Goal: Task Accomplishment & Management: Manage account settings

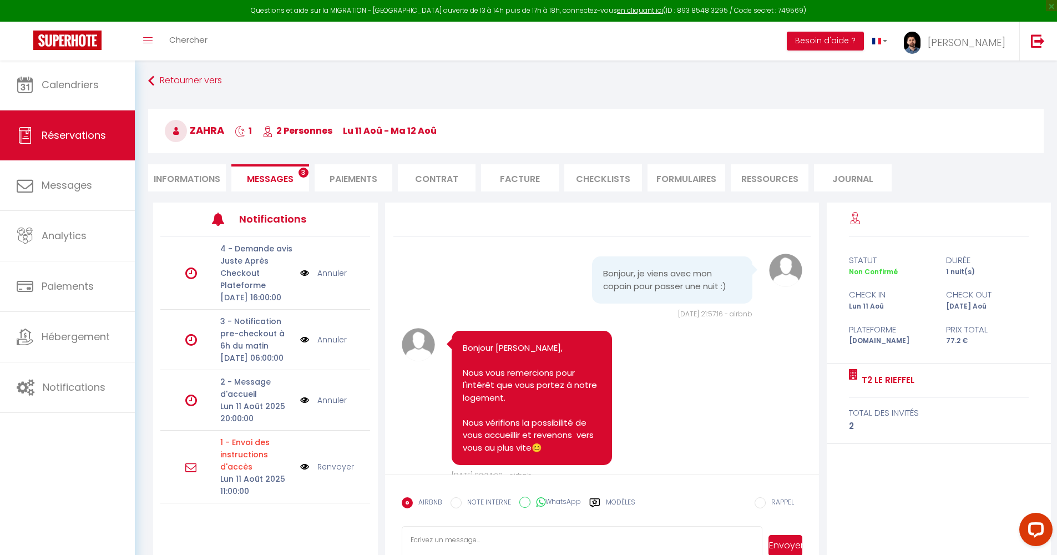
scroll to position [1224, 0]
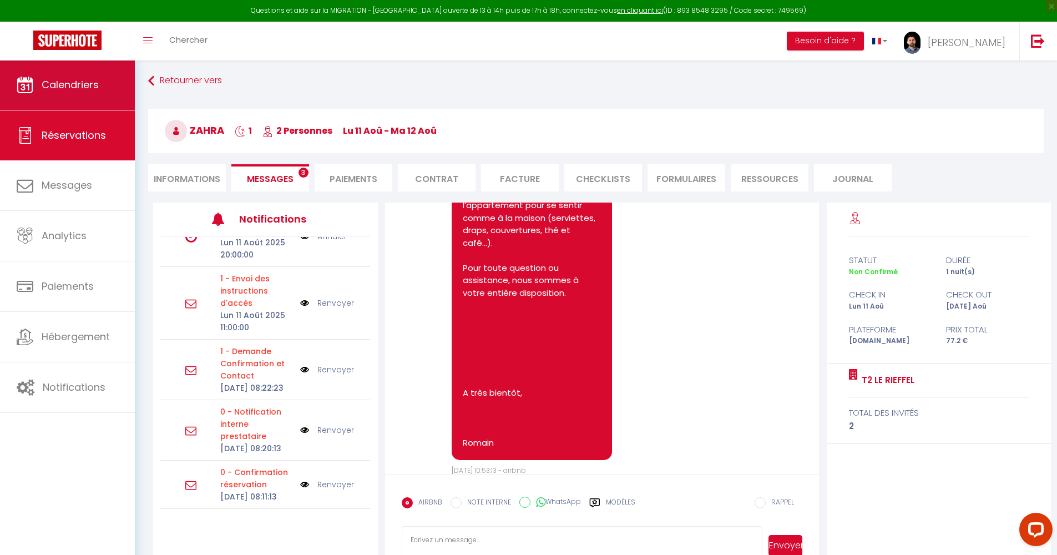
click at [61, 86] on span "Calendriers" at bounding box center [70, 85] width 57 height 14
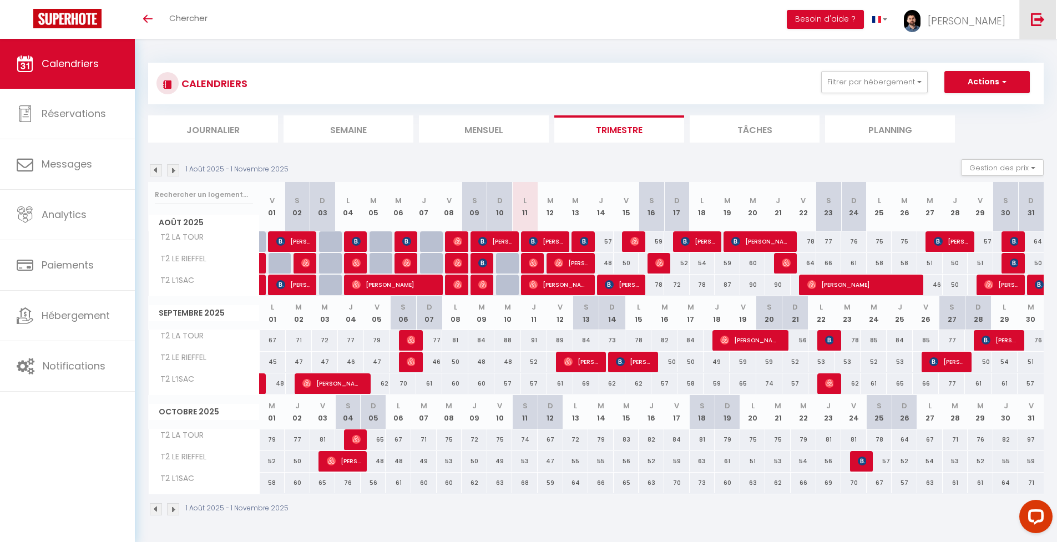
click at [1036, 22] on img at bounding box center [1038, 19] width 14 height 14
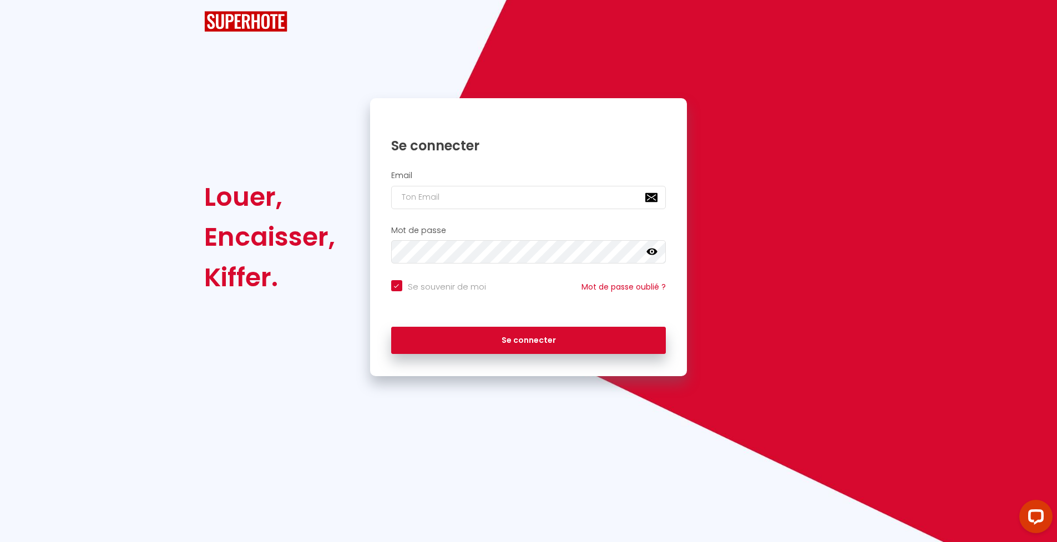
checkbox input "true"
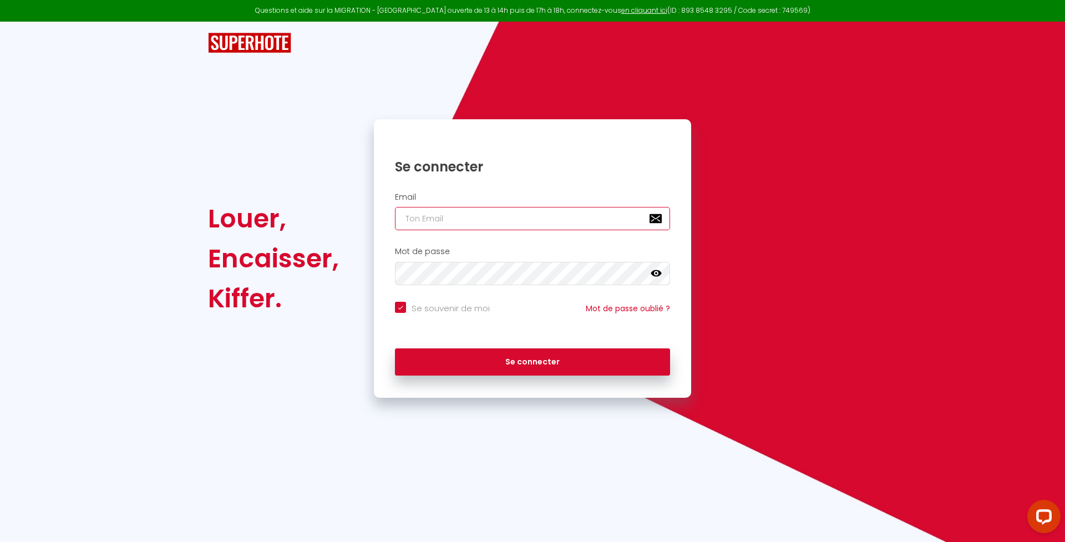
click at [649, 219] on input "email" at bounding box center [532, 218] width 275 height 23
type input "Admin"
checkbox input "true"
click at [450, 223] on input "Admin" at bounding box center [532, 218] width 275 height 23
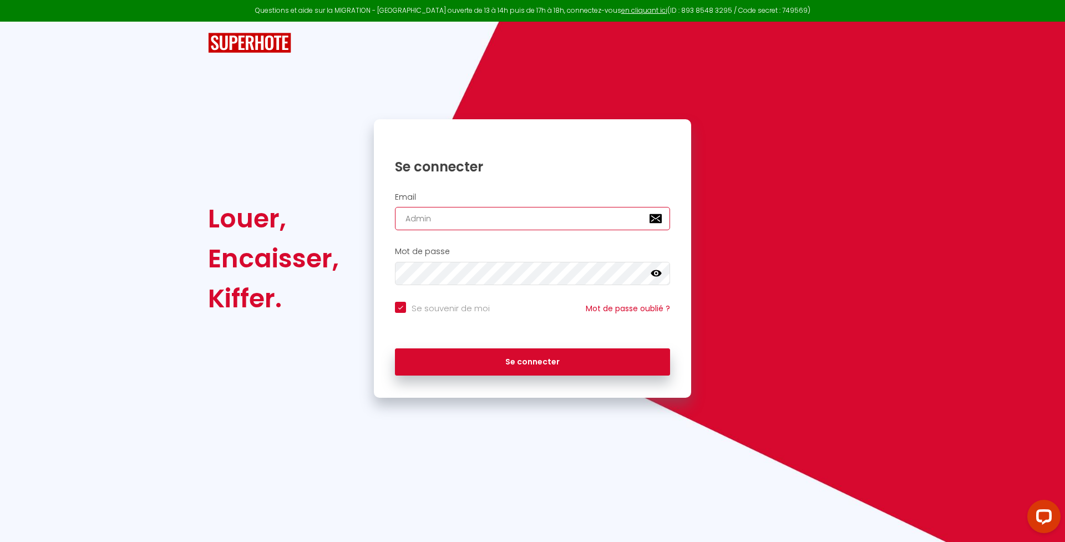
paste input "mgpointel@gmail.com"
type input "mgpointel@gmail.com"
checkbox input "true"
type input "mgpointel@gmail.com"
click at [432, 307] on input "Se souvenir de moi" at bounding box center [442, 307] width 95 height 11
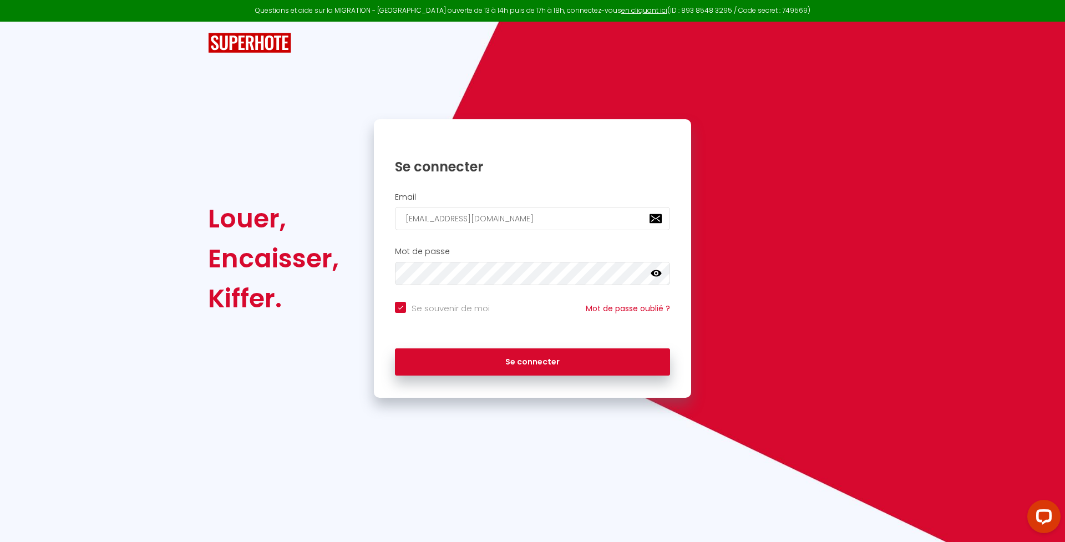
checkbox input "false"
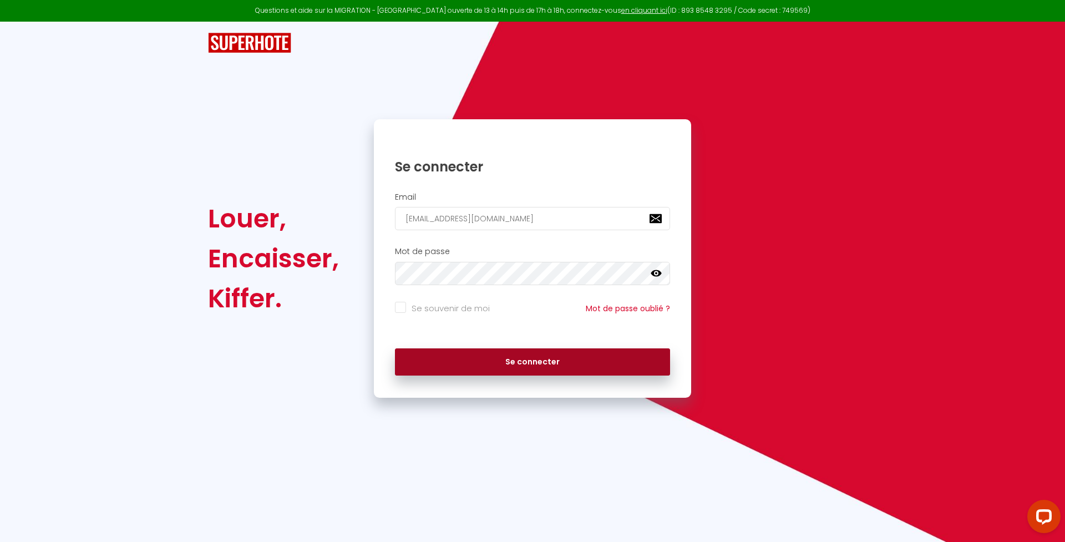
click at [481, 355] on button "Se connecter" at bounding box center [532, 362] width 275 height 28
